Goal: Task Accomplishment & Management: Complete application form

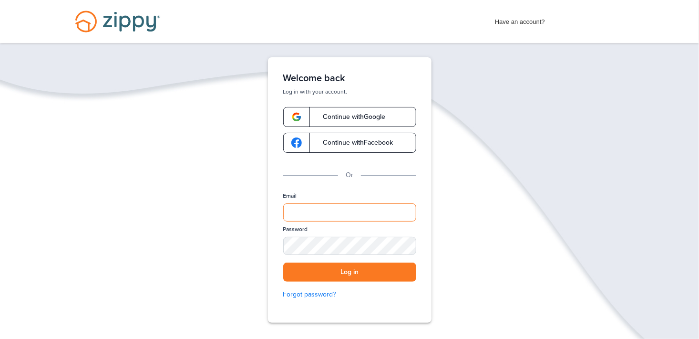
click at [312, 219] on input "Email" at bounding box center [349, 212] width 133 height 18
type input "**********"
click at [400, 246] on div "SHOW" at bounding box center [404, 246] width 21 height 9
click at [335, 273] on button "Log in" at bounding box center [349, 272] width 133 height 20
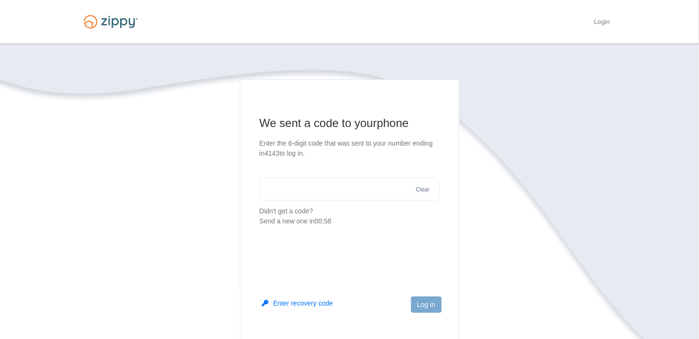
click at [316, 193] on input "text" at bounding box center [349, 188] width 180 height 23
type input "******"
click at [422, 306] on button "Log in" at bounding box center [426, 304] width 31 height 16
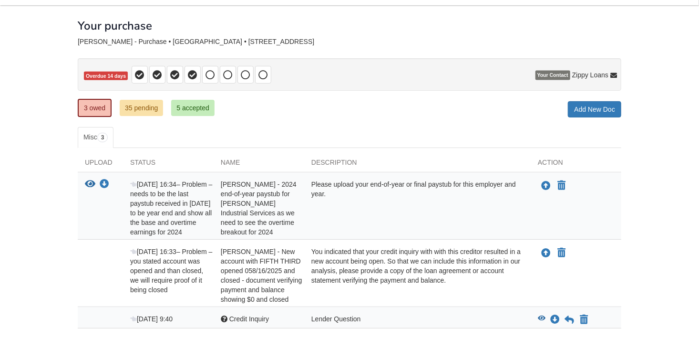
scroll to position [111, 0]
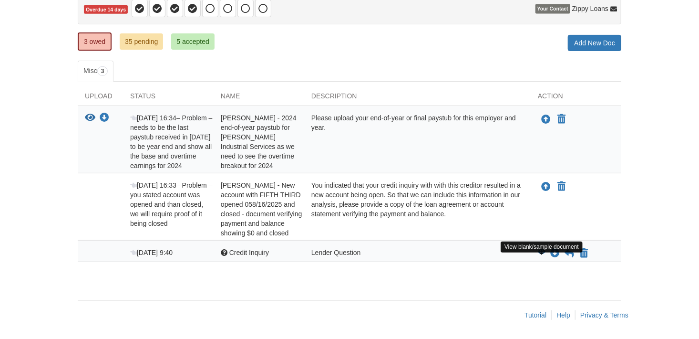
click at [541, 252] on icon "View Credit Inquiry" at bounding box center [542, 251] width 8 height 7
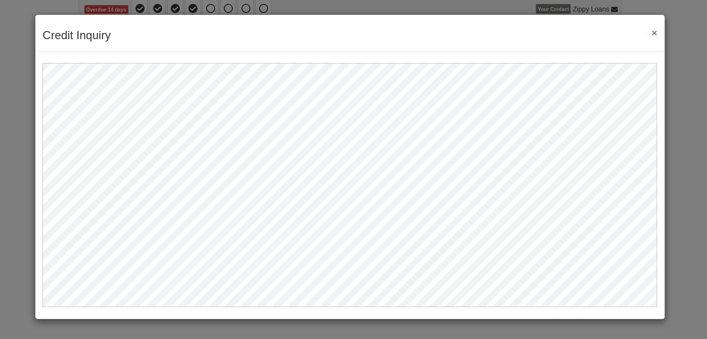
click at [654, 33] on button "×" at bounding box center [651, 33] width 11 height 10
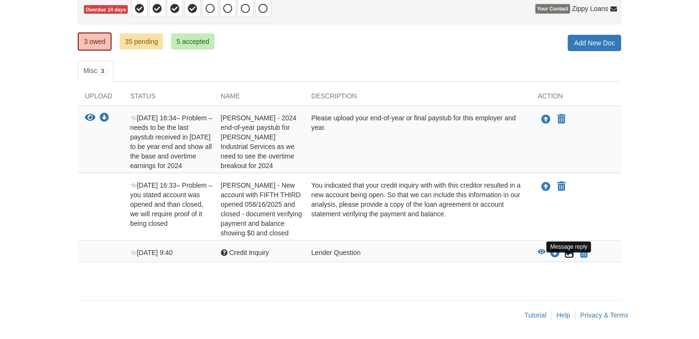
click at [567, 254] on icon at bounding box center [570, 253] width 10 height 10
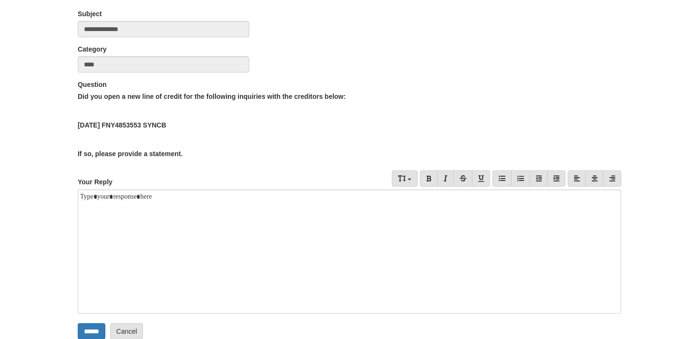
scroll to position [143, 0]
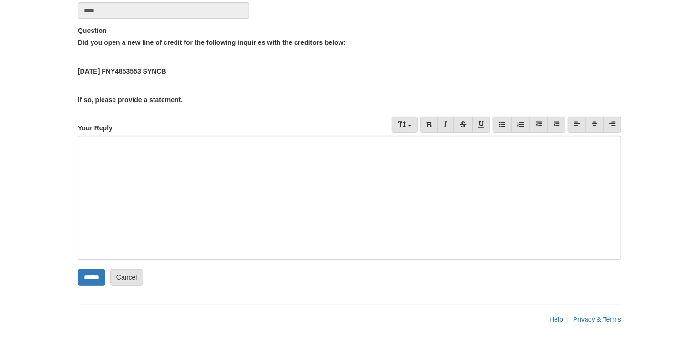
click at [155, 150] on div at bounding box center [350, 197] width 544 height 124
click at [469, 302] on div "**********" at bounding box center [350, 116] width 558 height 433
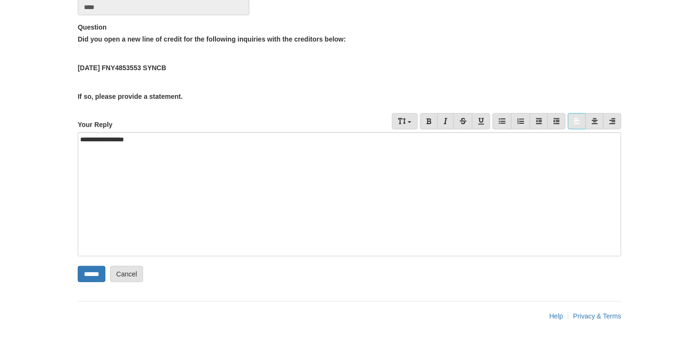
click at [140, 136] on div "**********" at bounding box center [350, 194] width 544 height 124
click at [94, 274] on input "******" at bounding box center [92, 274] width 28 height 16
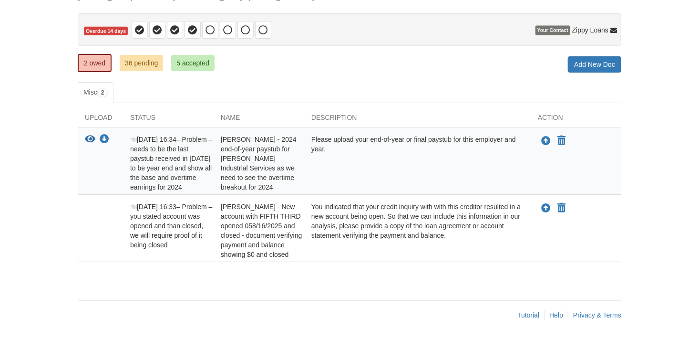
scroll to position [91, 0]
click at [546, 136] on icon "Upload brandon leahy - 2024 end-of-year paystub for Sandling Industrial Service…" at bounding box center [546, 141] width 10 height 10
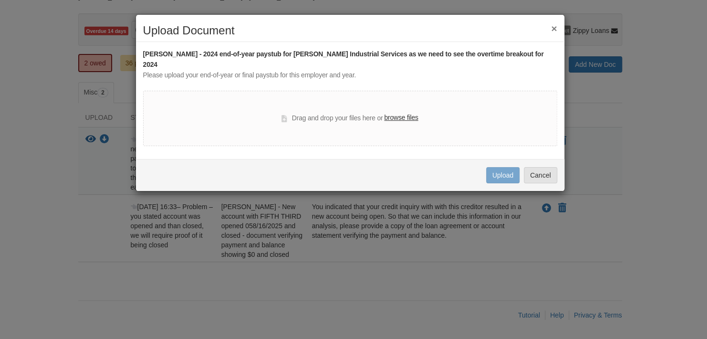
click at [402, 113] on label "browse files" at bounding box center [401, 118] width 34 height 10
click at [0, 0] on input "browse files" at bounding box center [0, 0] width 0 height 0
click at [405, 113] on label "browse files" at bounding box center [401, 118] width 34 height 10
click at [0, 0] on input "browse files" at bounding box center [0, 0] width 0 height 0
click at [537, 168] on button "Cancel" at bounding box center [540, 175] width 33 height 16
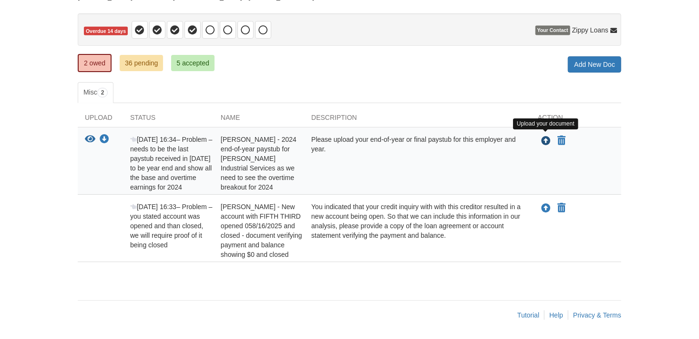
drag, startPoint x: 545, startPoint y: 132, endPoint x: 421, endPoint y: 181, distance: 133.5
click at [422, 182] on div "View your document Download your document Sep 26 16:34 – Problem – needs to be …" at bounding box center [350, 162] width 544 height 57
click at [546, 136] on icon "Upload brandon leahy - 2024 end-of-year paystub for Sandling Industrial Service…" at bounding box center [546, 141] width 10 height 10
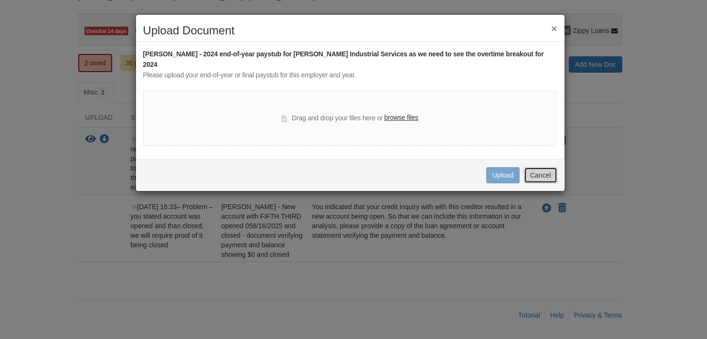
click at [548, 167] on button "Cancel" at bounding box center [540, 175] width 33 height 16
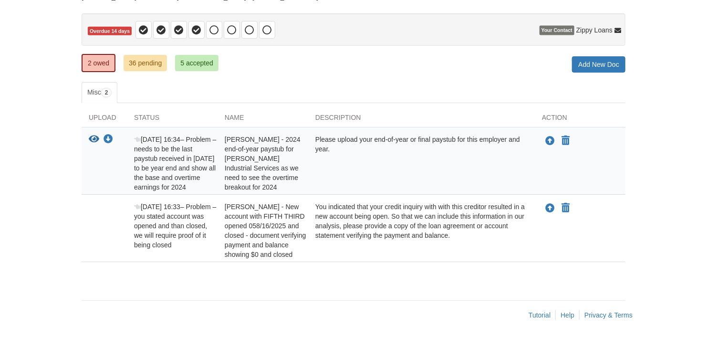
scroll to position [91, 0]
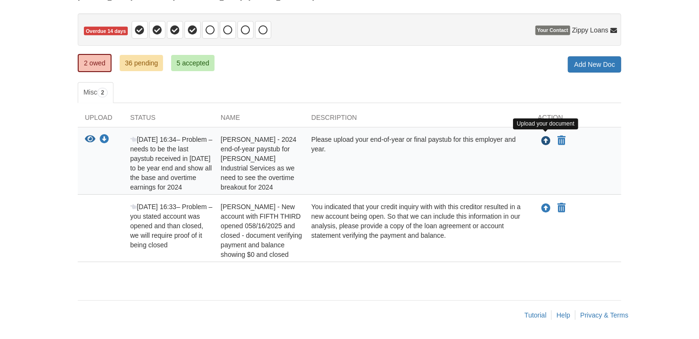
click at [543, 136] on icon "Upload brandon leahy - 2024 end-of-year paystub for Sandling Industrial Service…" at bounding box center [546, 141] width 10 height 10
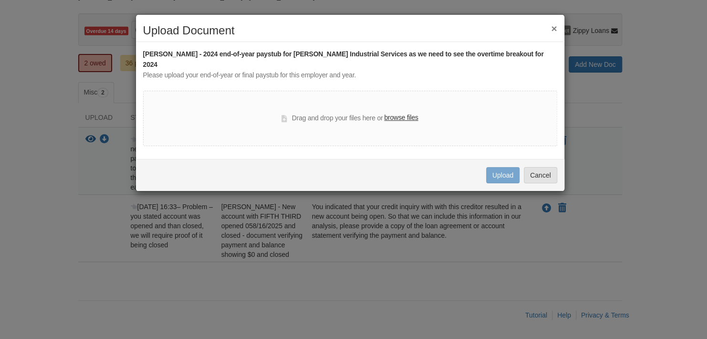
click at [411, 113] on label "browse files" at bounding box center [401, 118] width 34 height 10
click at [0, 0] on input "browse files" at bounding box center [0, 0] width 0 height 0
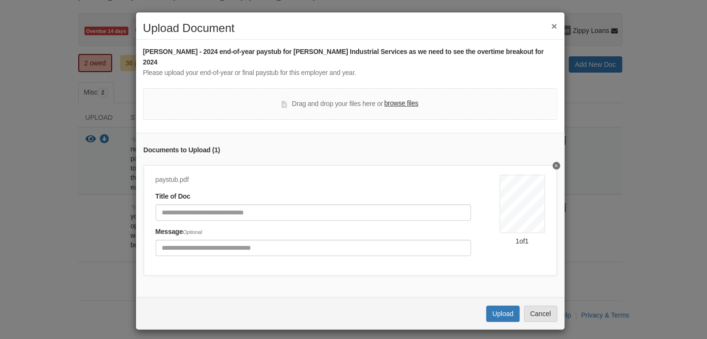
scroll to position [3, 0]
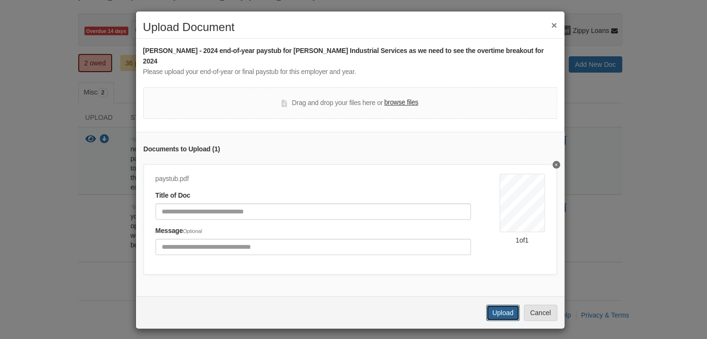
click at [499, 308] on button "Upload" at bounding box center [502, 312] width 33 height 16
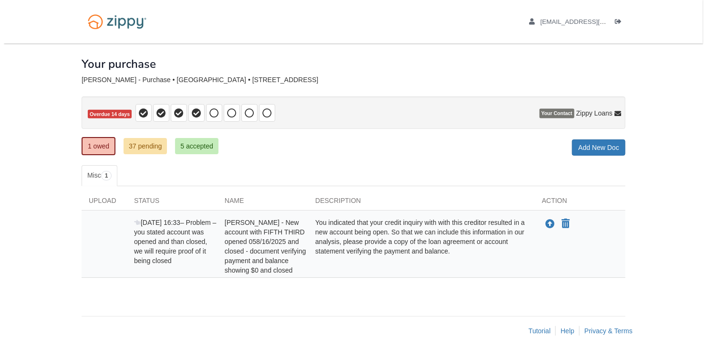
scroll to position [14, 0]
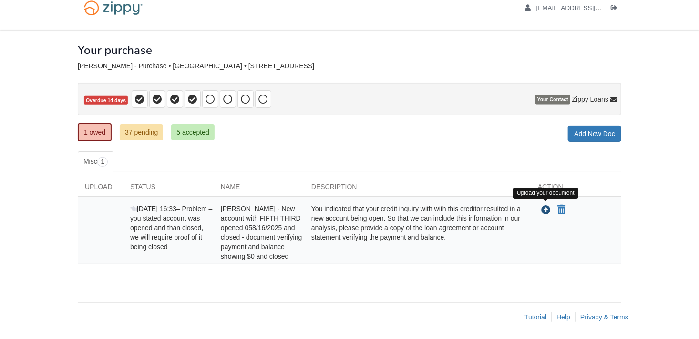
click at [546, 211] on icon "Upload brandon leahy - New account with FIFTH THIRD opened 058/16/2025 and clos…" at bounding box center [546, 211] width 10 height 10
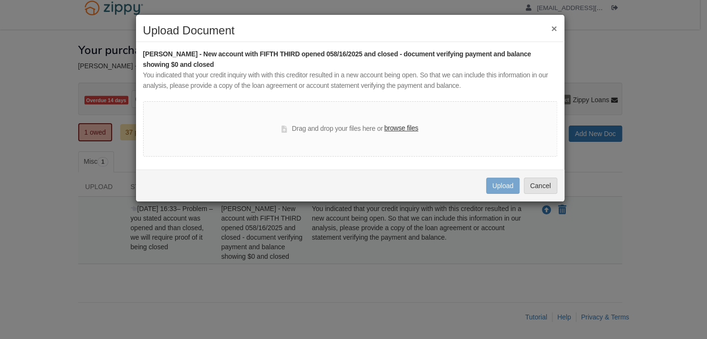
click at [403, 128] on label "browse files" at bounding box center [401, 128] width 34 height 10
click at [0, 0] on input "browse files" at bounding box center [0, 0] width 0 height 0
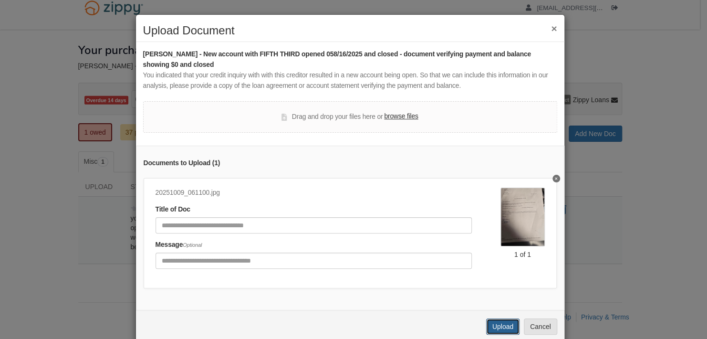
click at [498, 329] on button "Upload" at bounding box center [502, 326] width 33 height 16
